Goal: Transaction & Acquisition: Purchase product/service

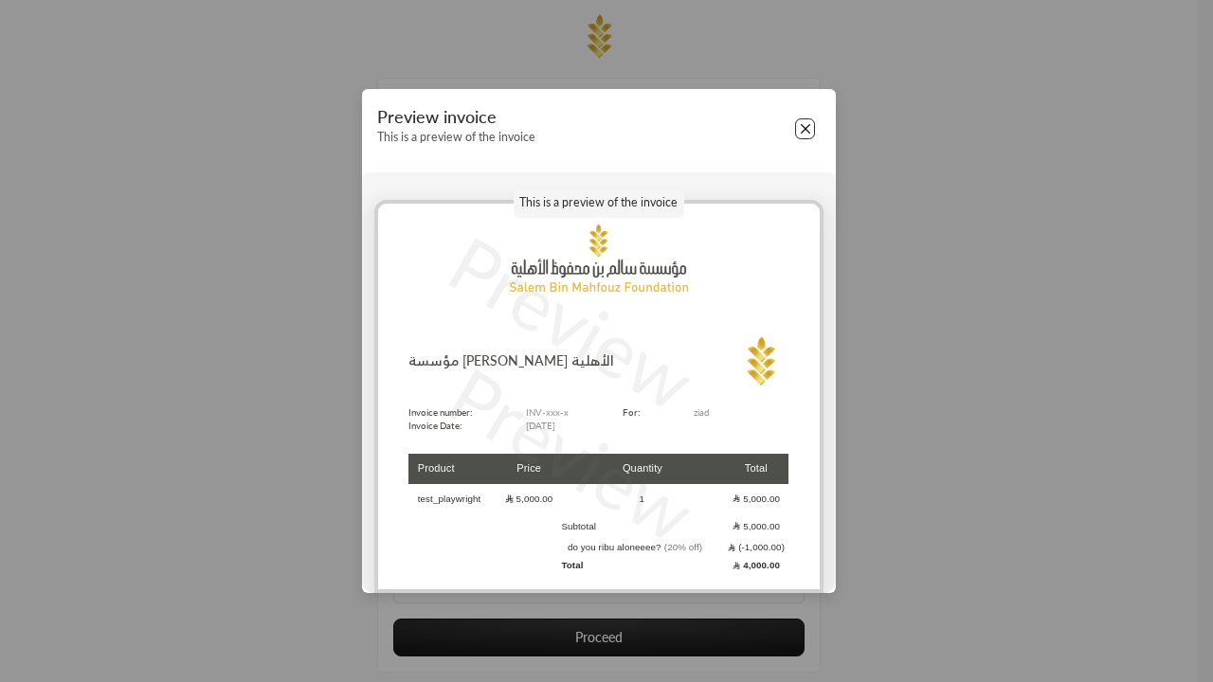
click at [805, 129] on button "Close" at bounding box center [805, 128] width 21 height 21
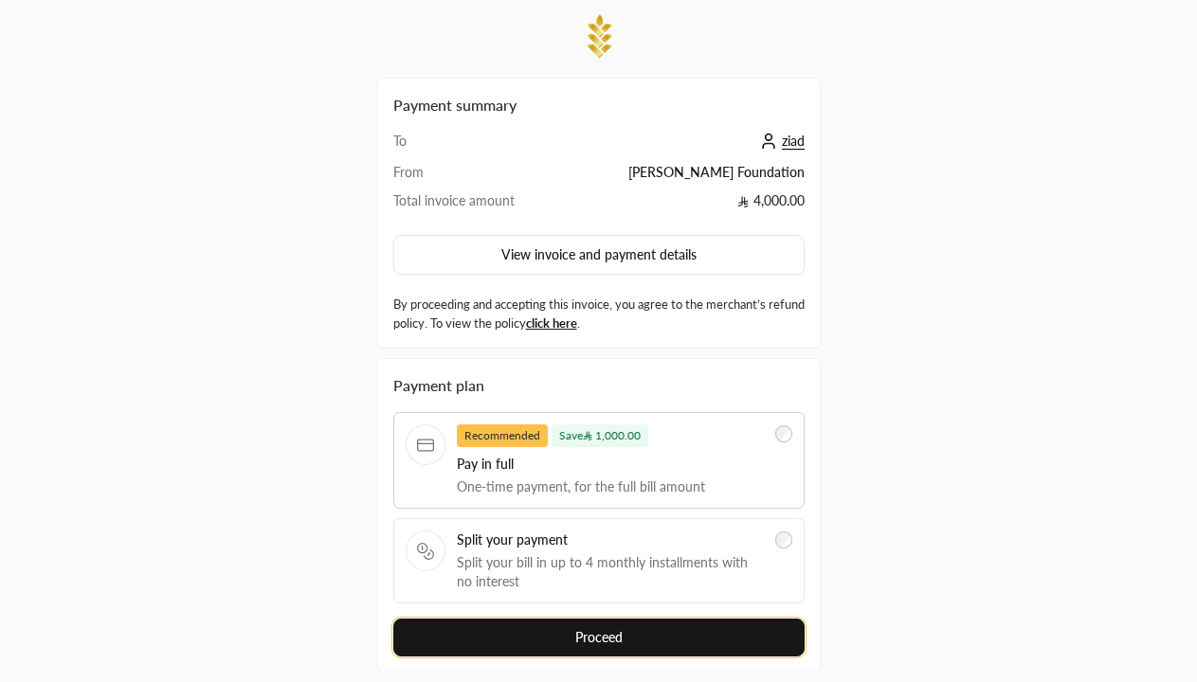
click at [598, 619] on button "Proceed" at bounding box center [598, 638] width 411 height 38
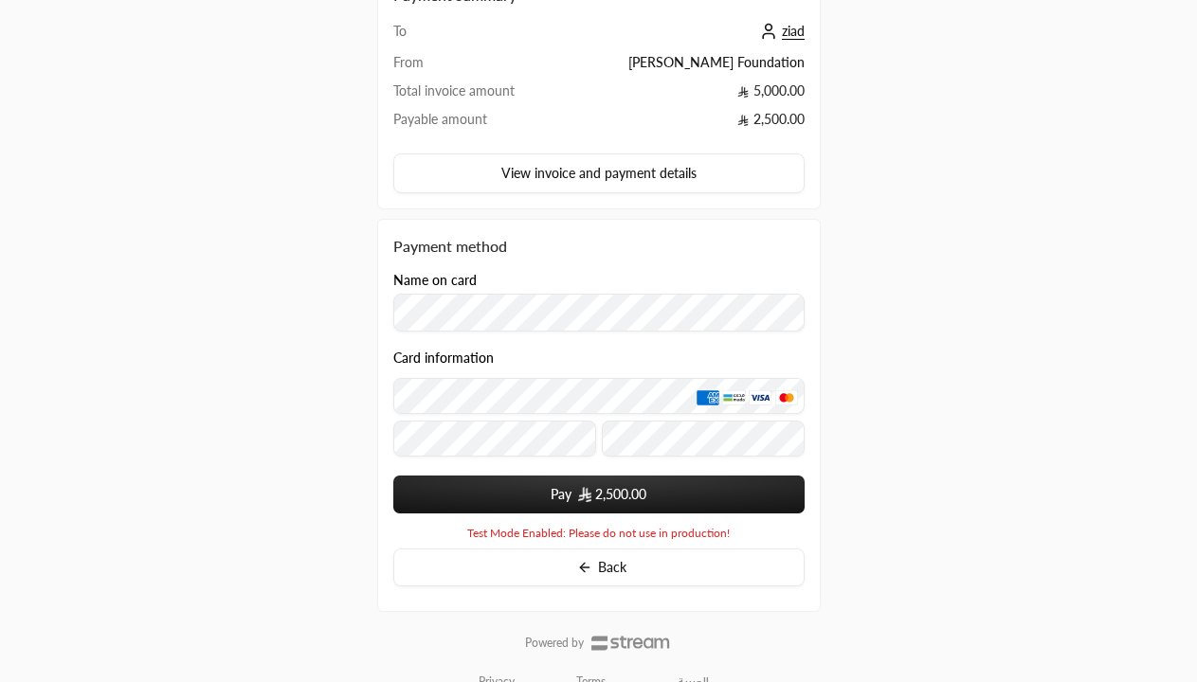
scroll to position [142, 0]
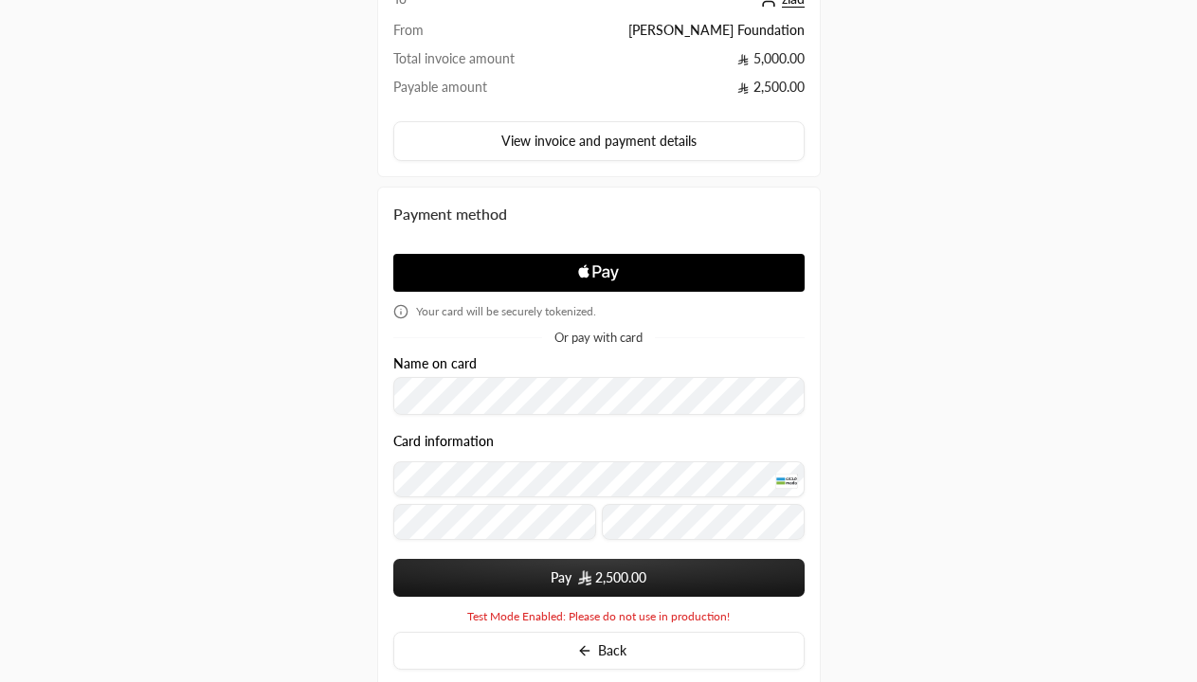
click at [598, 578] on span "2,500.00" at bounding box center [620, 578] width 51 height 19
